Goal: Task Accomplishment & Management: Complete application form

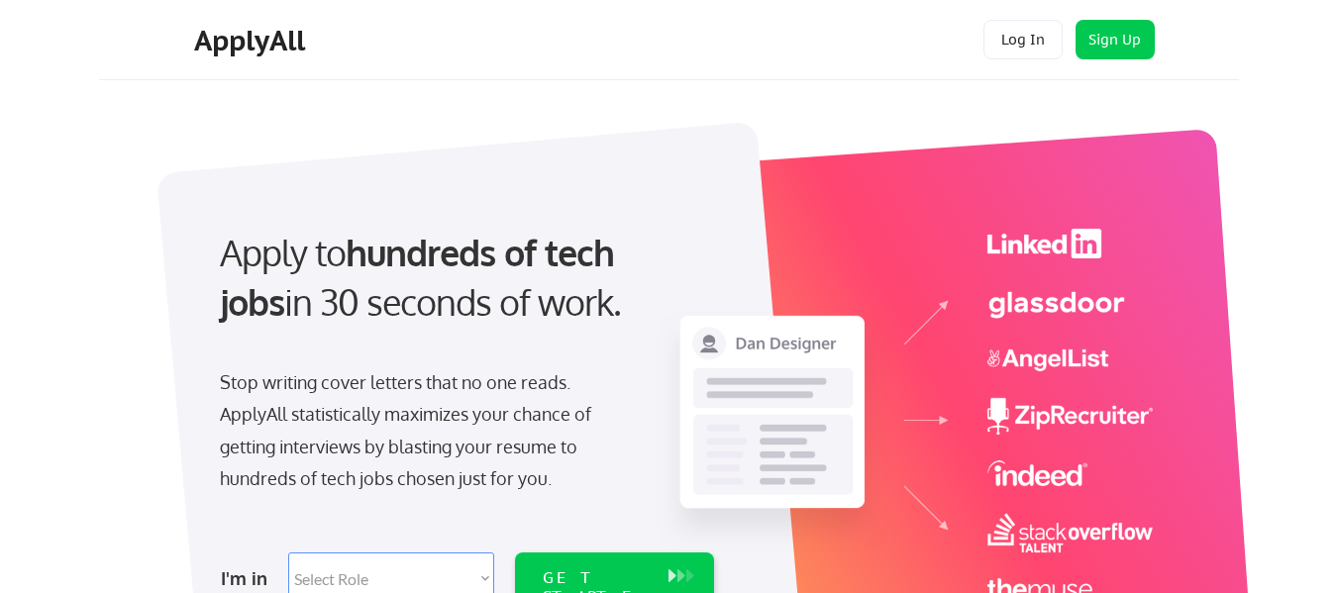
click at [370, 575] on select "Select Role Software Engineering Product Management Customer Success Sales UI/U…" at bounding box center [391, 579] width 206 height 52
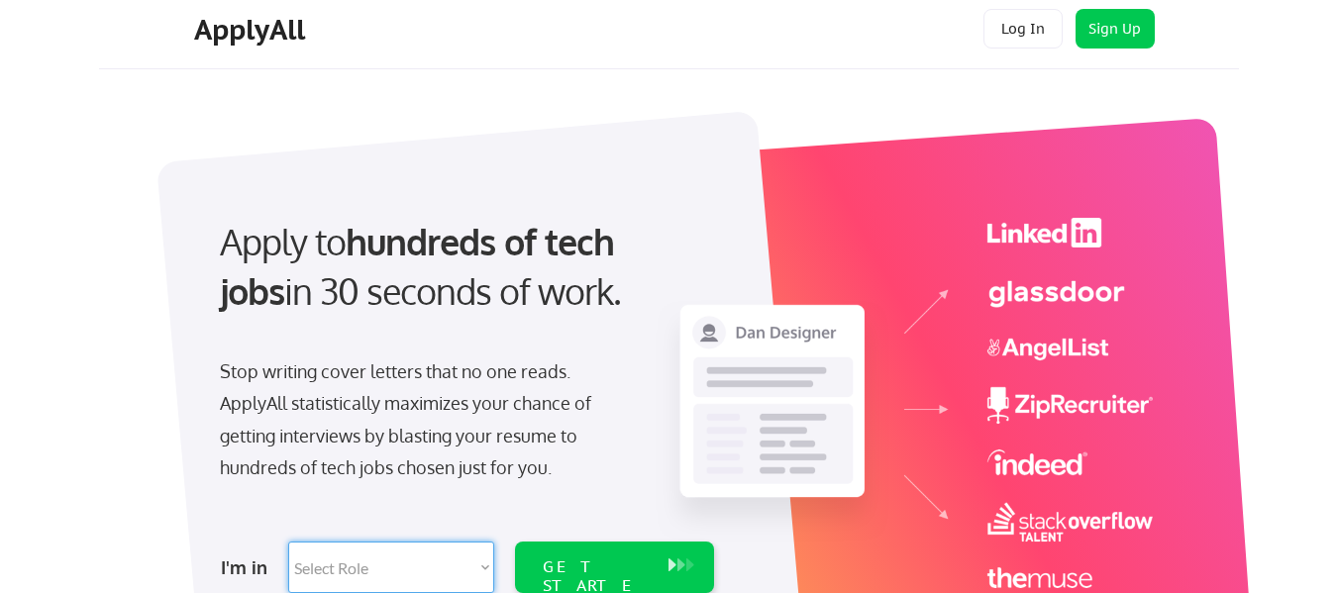
select select ""marketing___comms""
click at [288, 542] on select "Select Role Software Engineering Product Management Customer Success Sales UI/U…" at bounding box center [391, 568] width 206 height 52
select select ""marketing___comms""
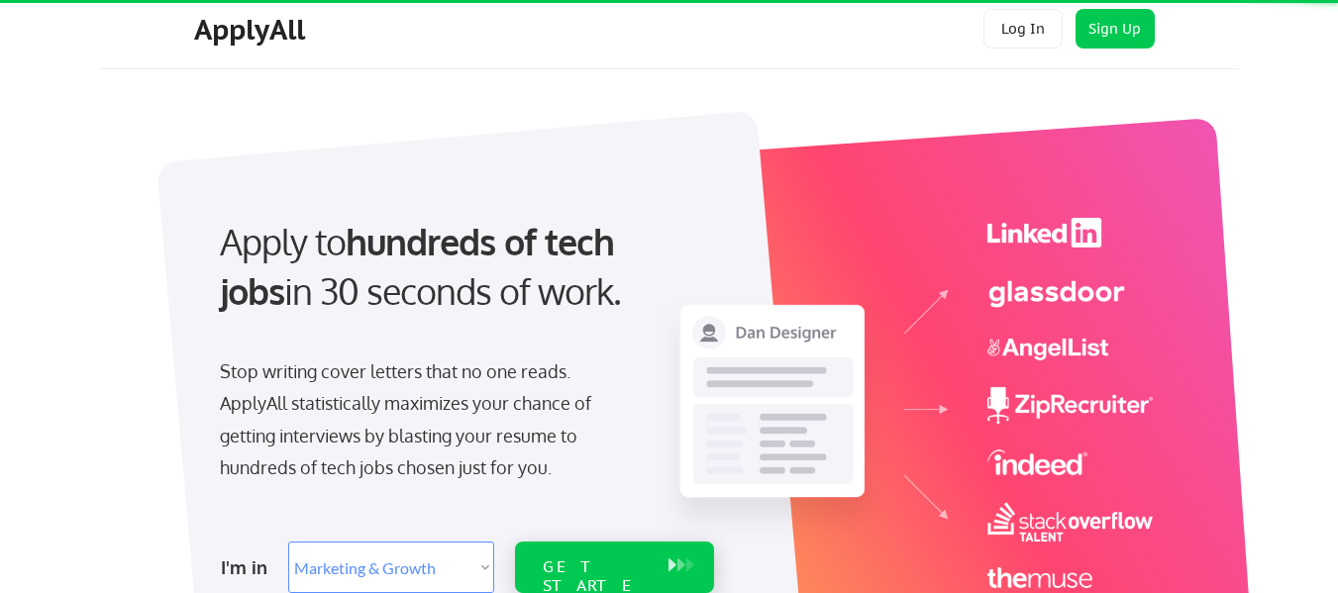
click at [596, 566] on div "GET STARTED" at bounding box center [596, 586] width 106 height 57
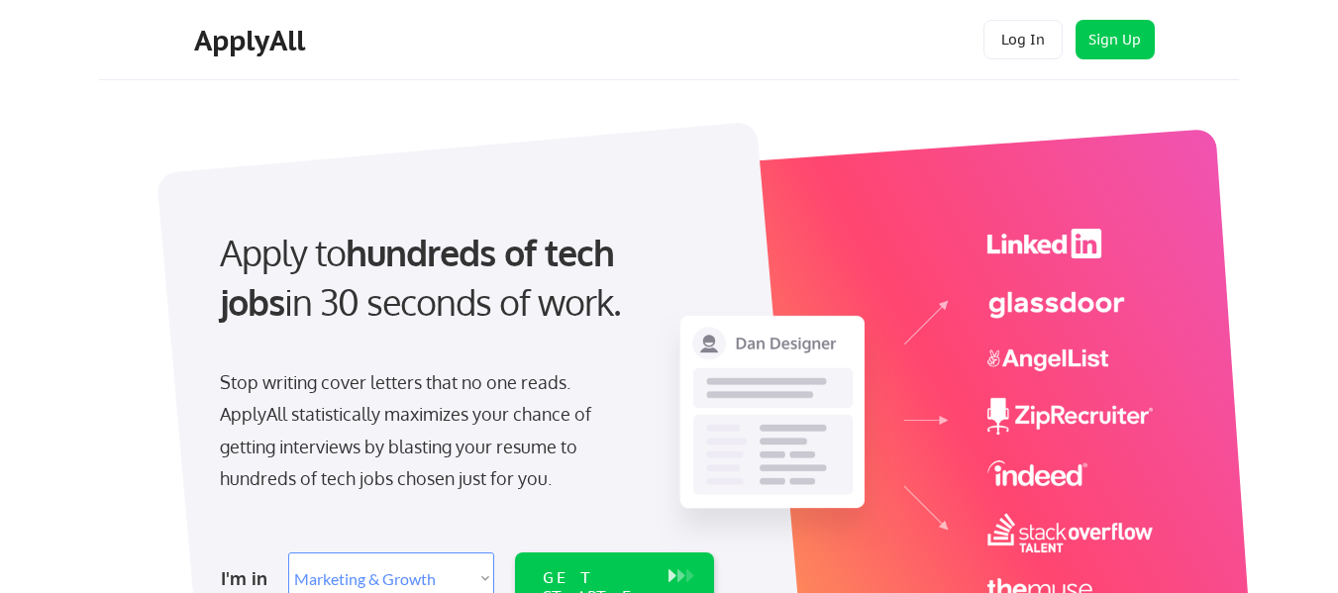
select select ""marketing___comms""
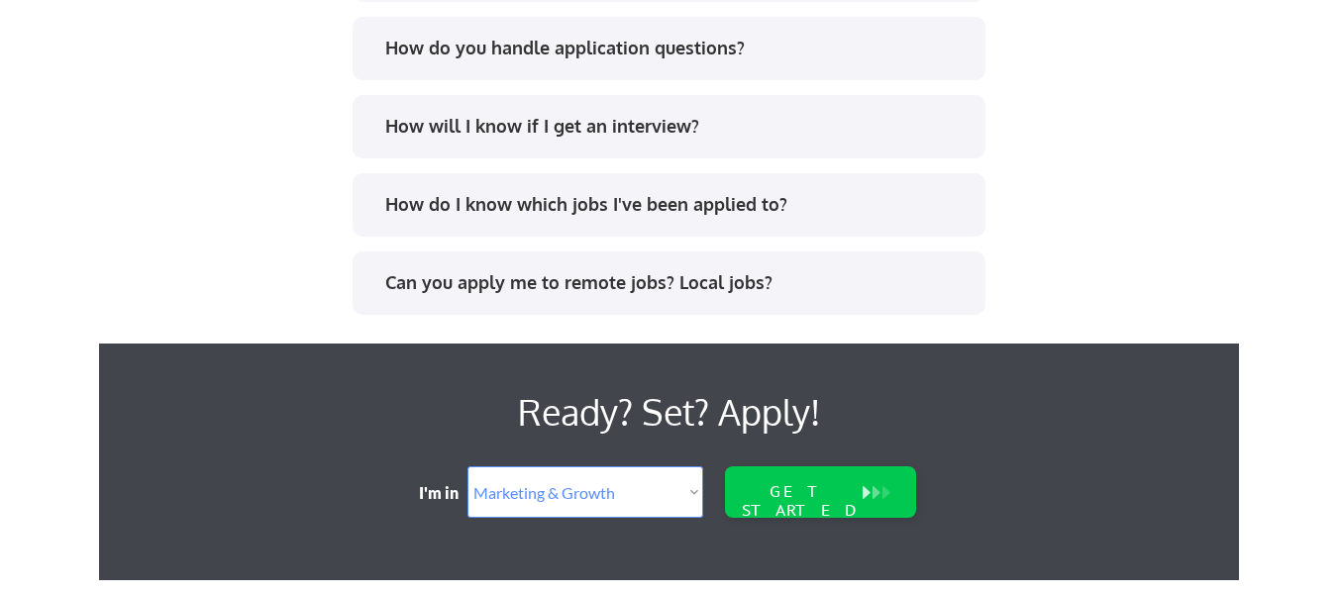
scroll to position [4360, 0]
